Goal: Transaction & Acquisition: Book appointment/travel/reservation

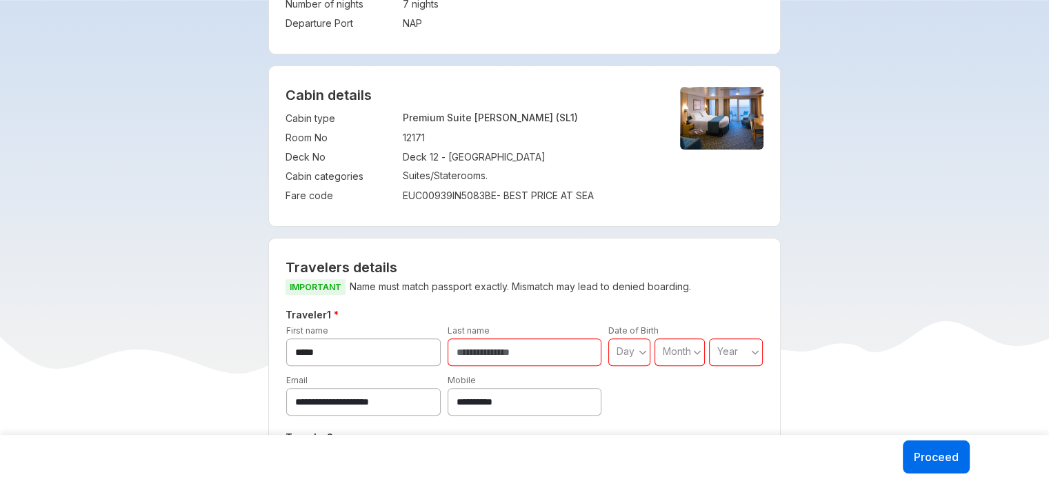
scroll to position [689, 0]
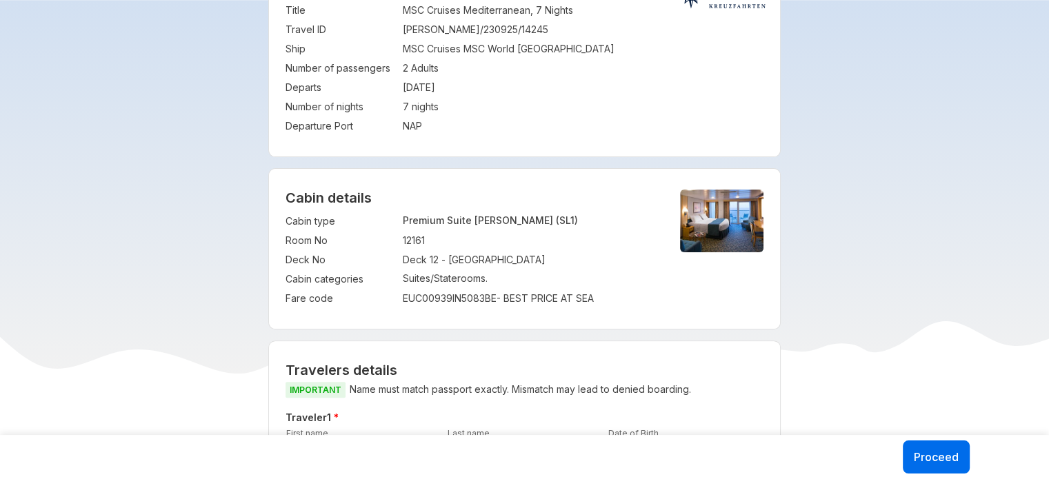
scroll to position [138, 0]
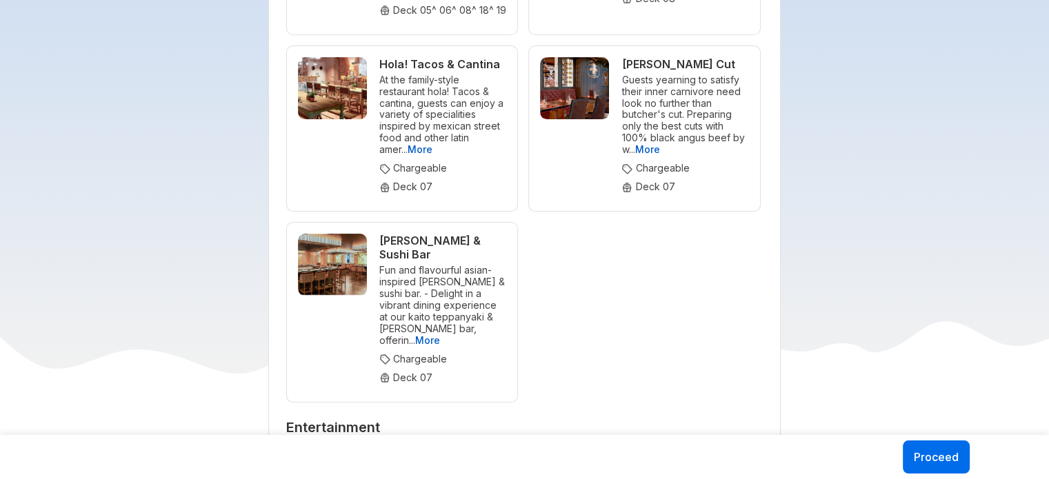
scroll to position [5723, 0]
